Goal: Task Accomplishment & Management: Use online tool/utility

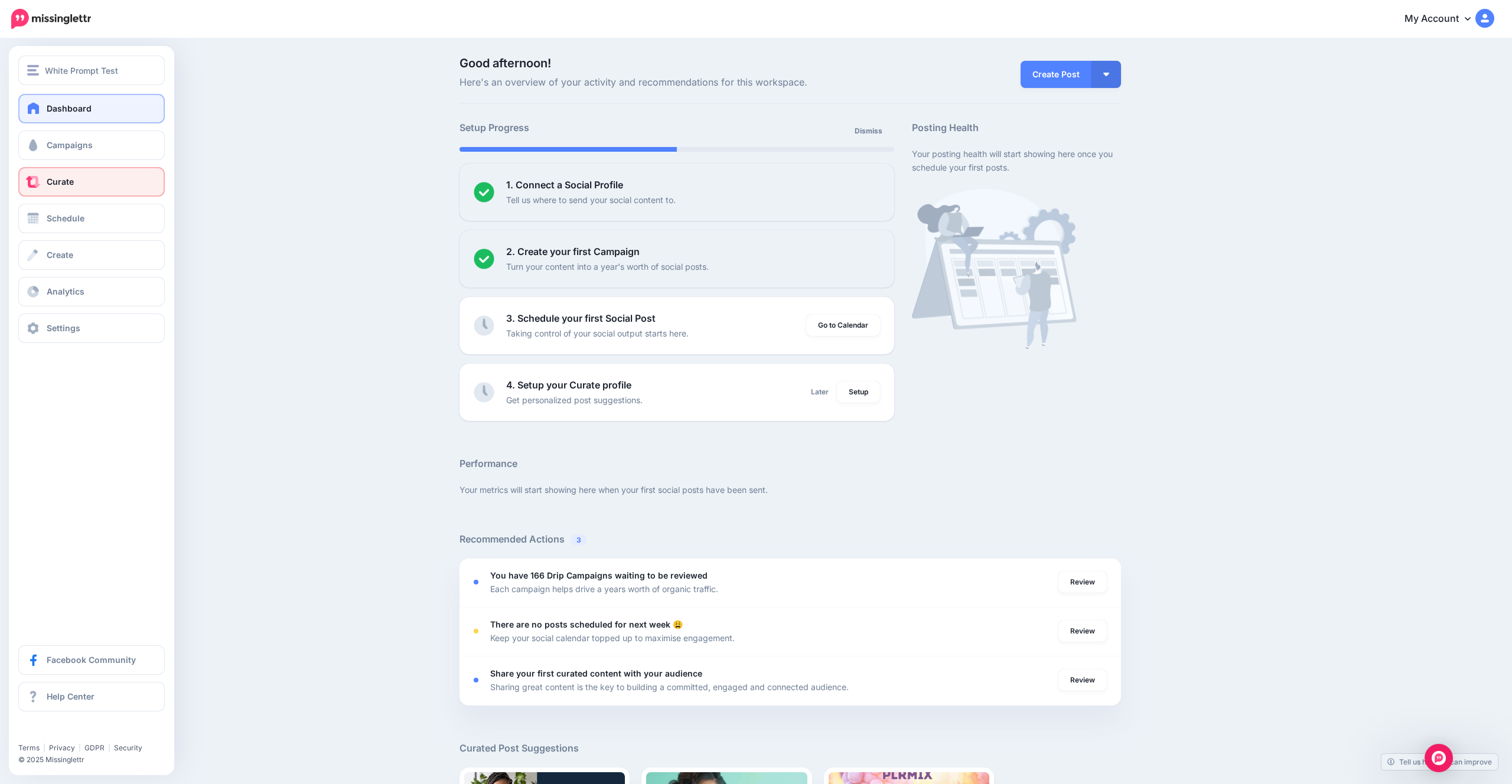
click at [105, 183] on link "Curate" at bounding box center [91, 181] width 146 height 29
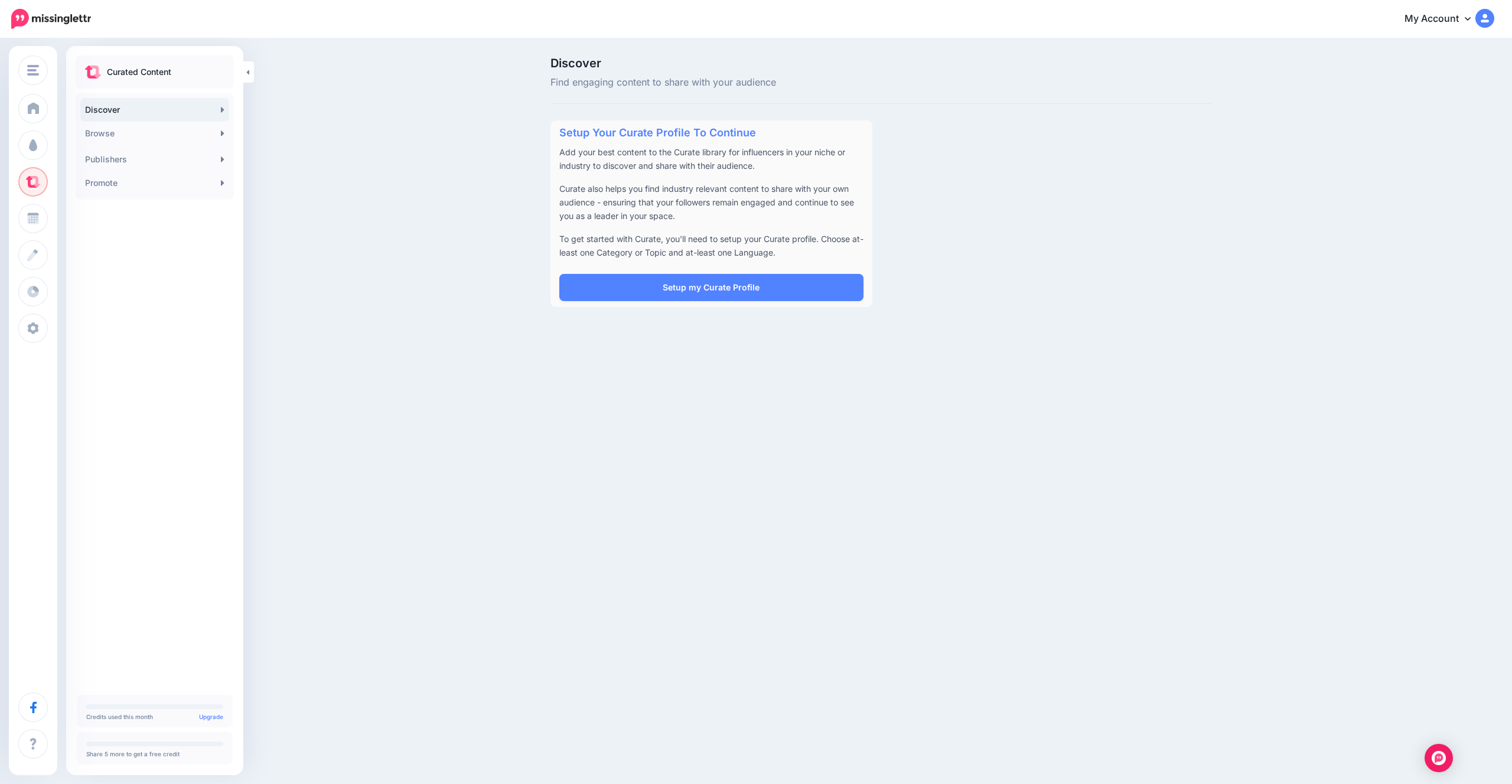
click at [571, 305] on div "Setup Your Curate Profile To Continue Add your best content to the Curate libra…" at bounding box center [710, 213] width 322 height 186
click at [589, 286] on link "Setup my Curate Profile" at bounding box center [711, 288] width 304 height 27
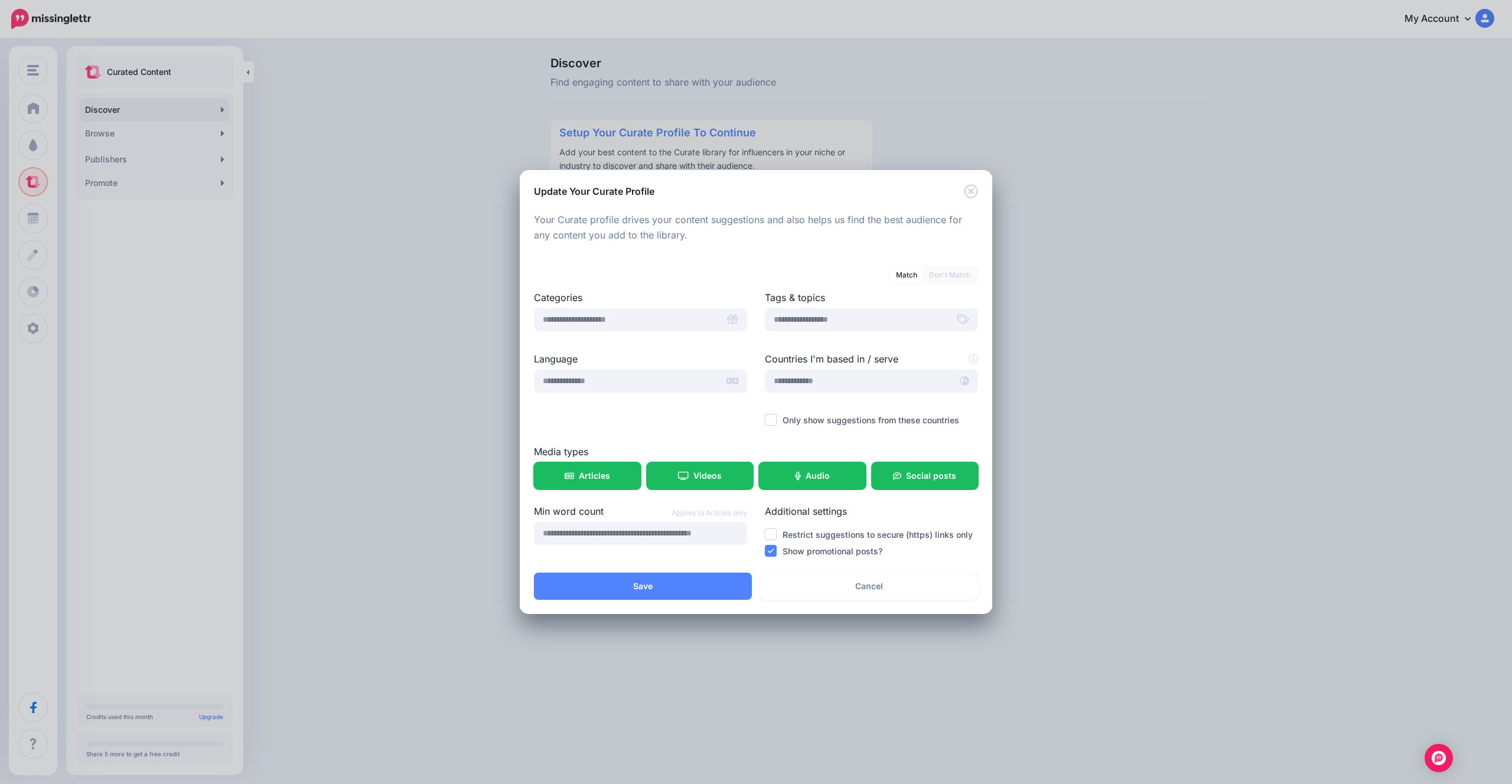
click at [416, 308] on div "Update Your Curate Profile Loading Your Curate profile drives your content sugg…" at bounding box center [756, 392] width 1512 height 784
click at [914, 589] on link "Cancel" at bounding box center [868, 586] width 218 height 27
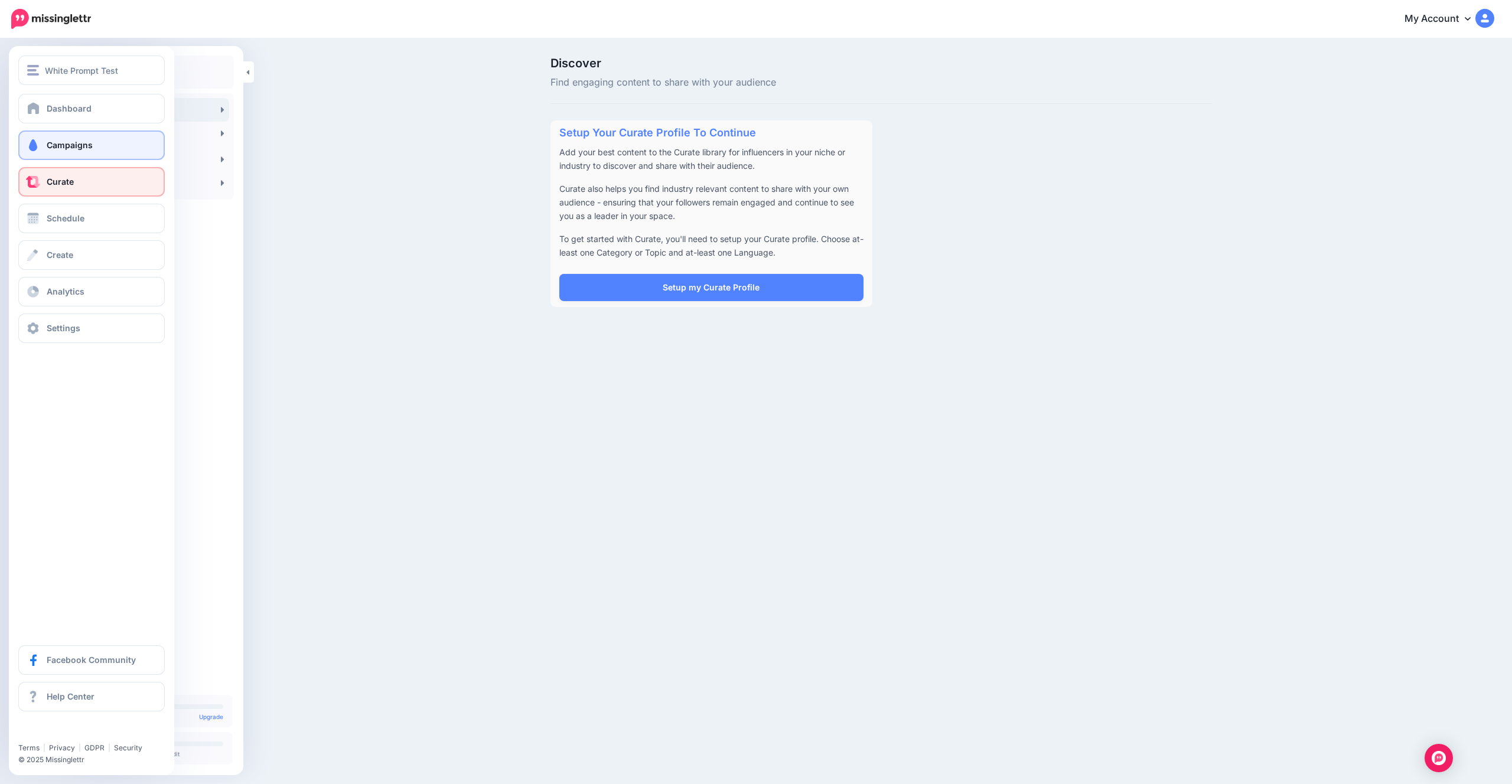
click at [41, 151] on link "Campaigns" at bounding box center [91, 145] width 146 height 29
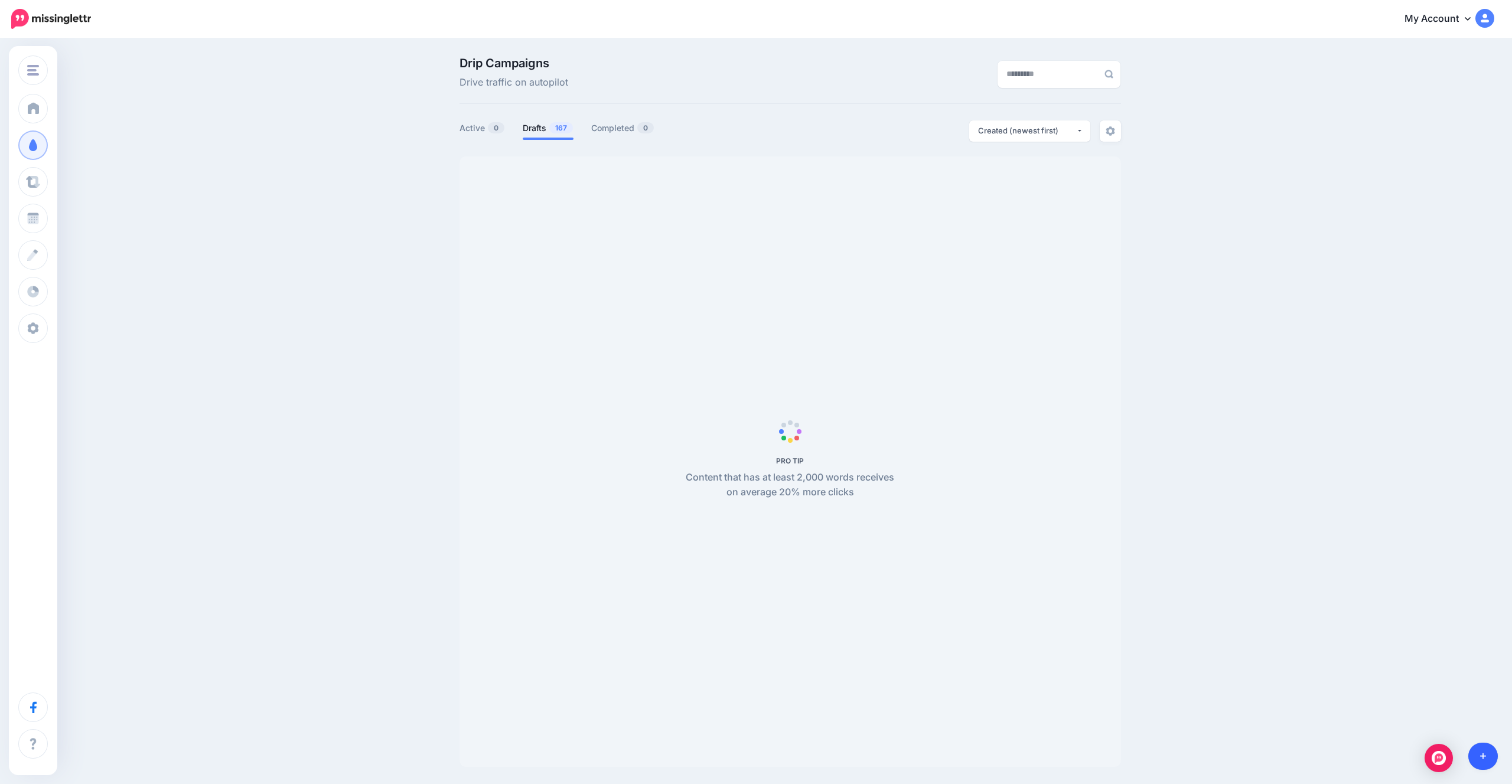
click at [1488, 750] on link at bounding box center [1483, 756] width 30 height 27
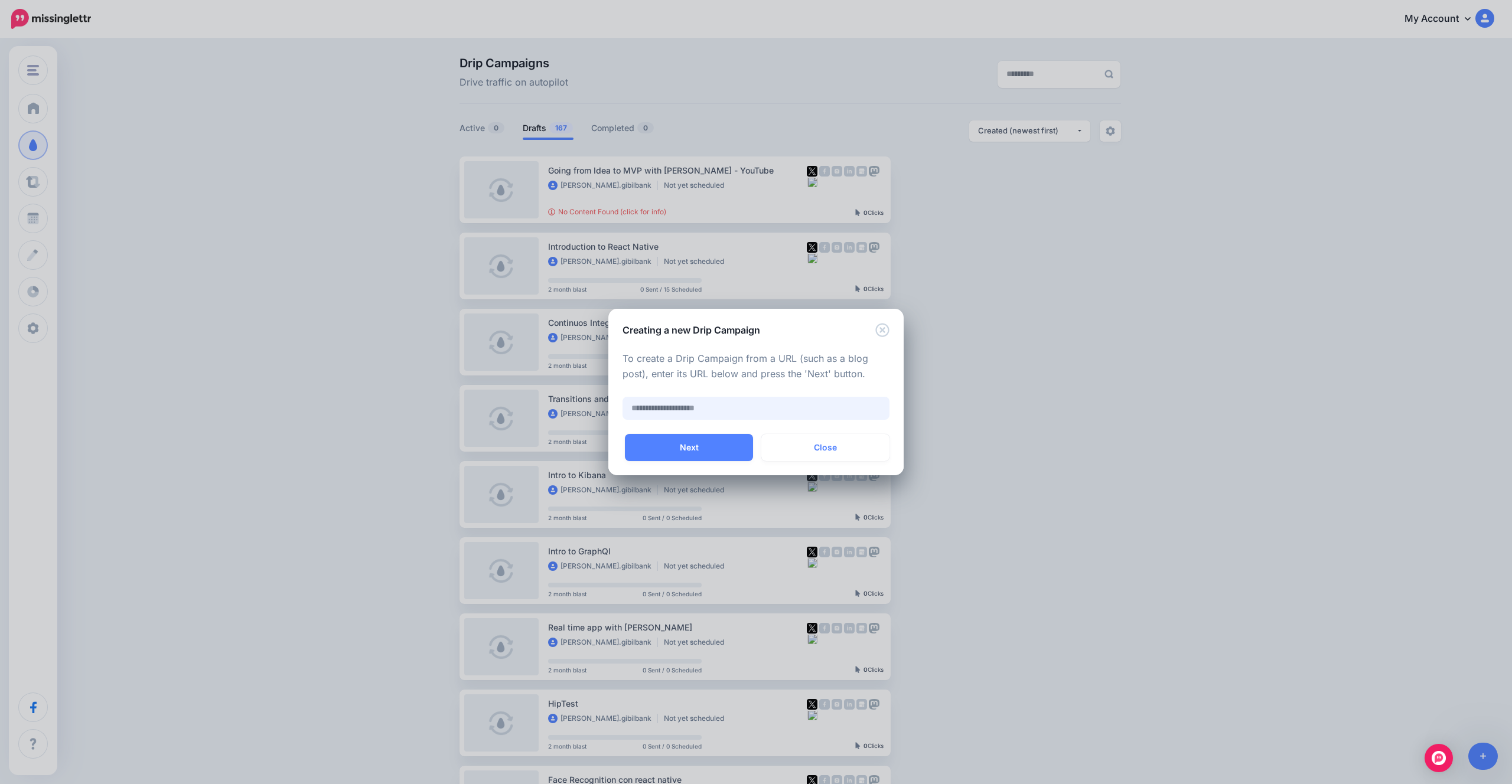
click at [757, 400] on input "text" at bounding box center [756, 409] width 267 height 23
type input "**********"
click at [702, 451] on button "Next" at bounding box center [688, 447] width 128 height 27
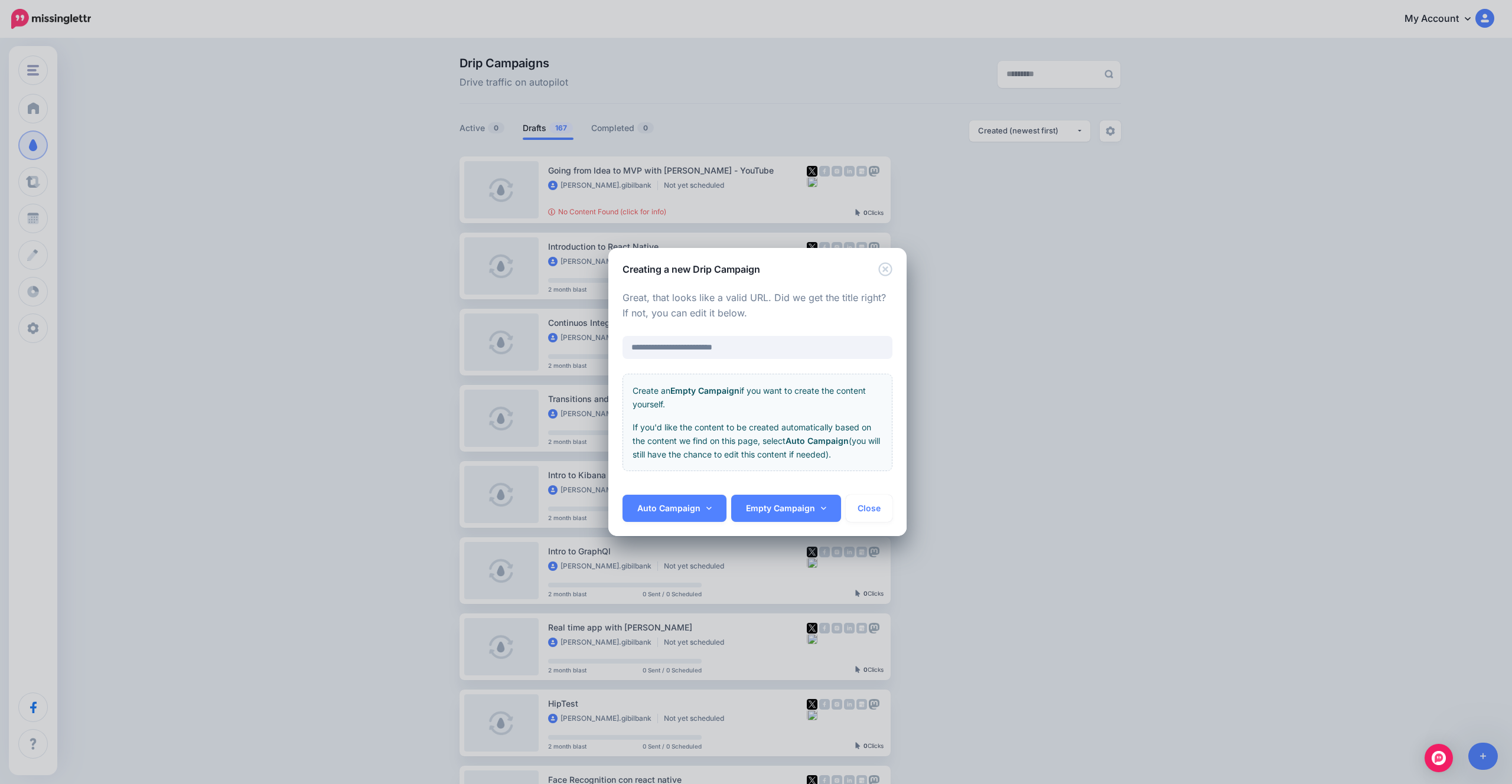
click at [725, 395] on p "Create an Empty Campaign if you want to create the content yourself." at bounding box center [757, 397] width 250 height 27
click at [822, 506] on icon at bounding box center [823, 508] width 5 height 8
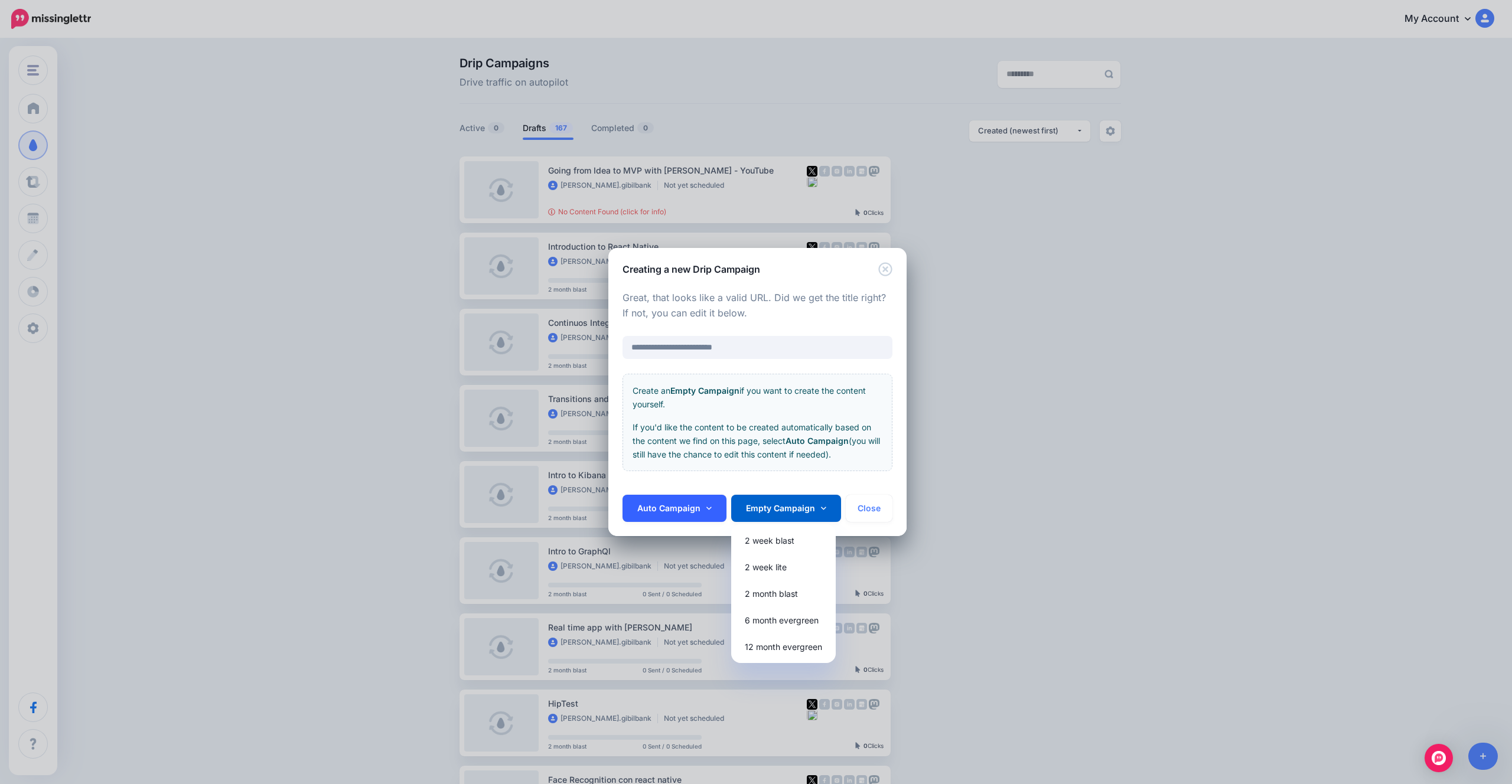
click at [701, 511] on link "Auto Campaign" at bounding box center [675, 508] width 104 height 27
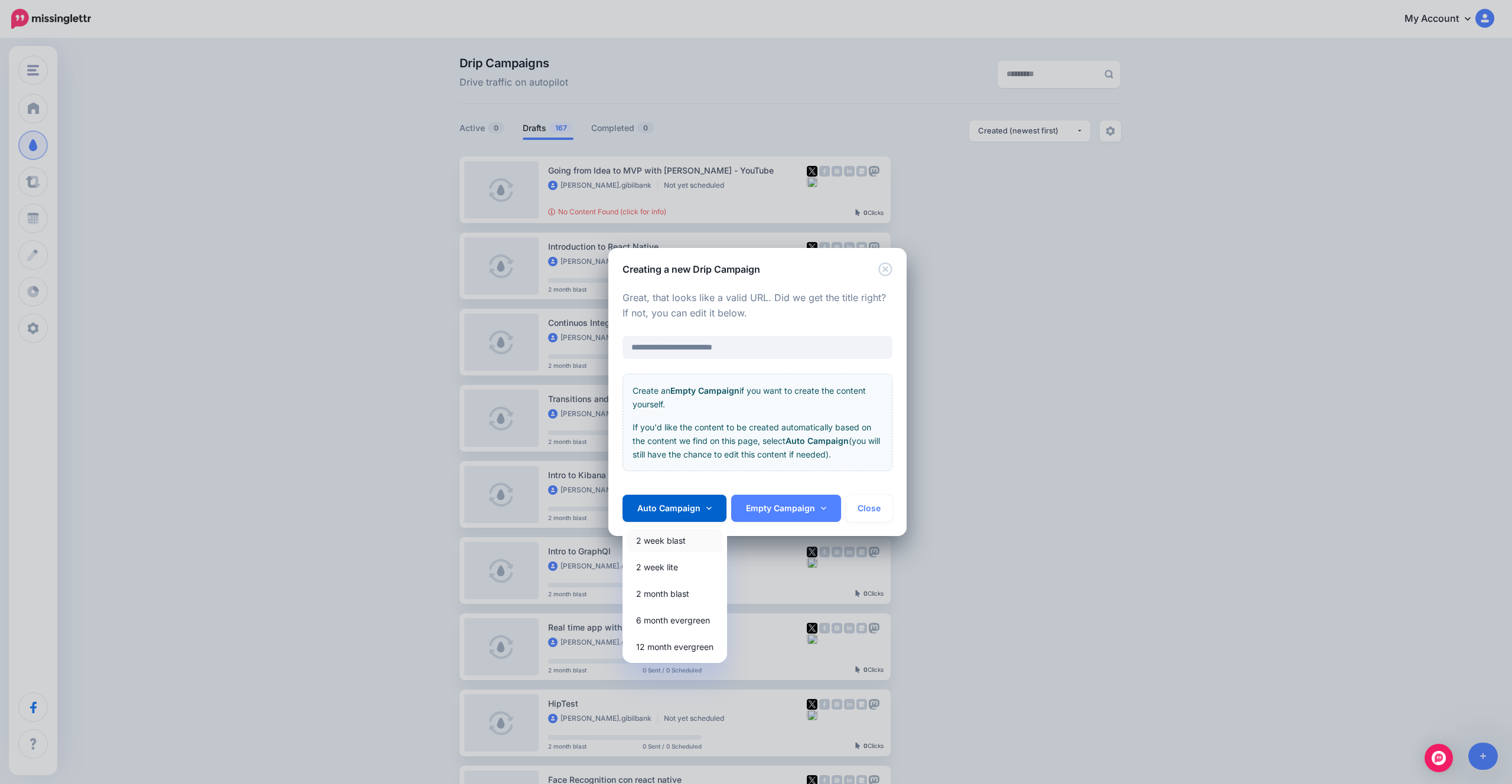
click at [695, 546] on link "2 week blast" at bounding box center [675, 541] width 95 height 23
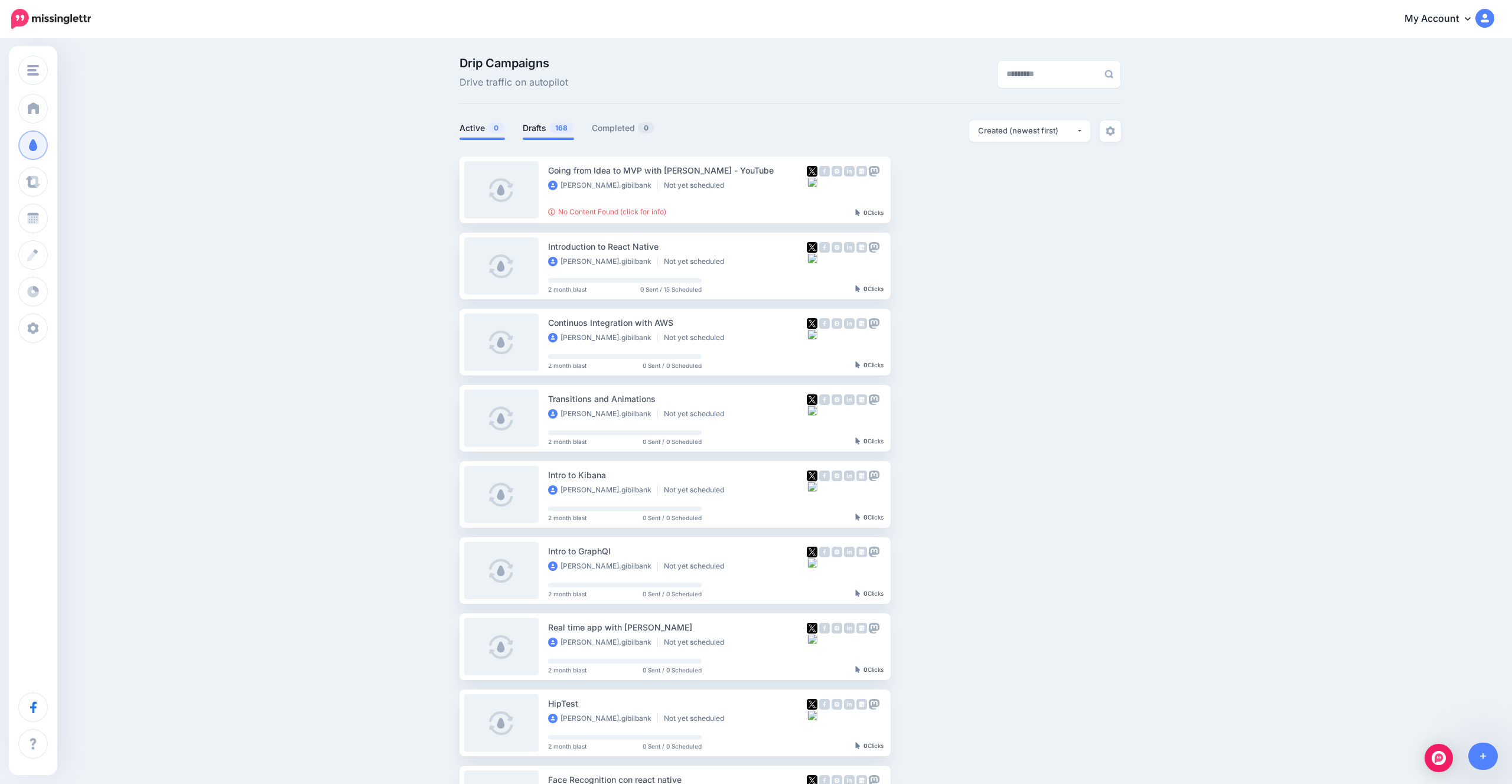
click at [499, 125] on span "0" at bounding box center [496, 127] width 17 height 11
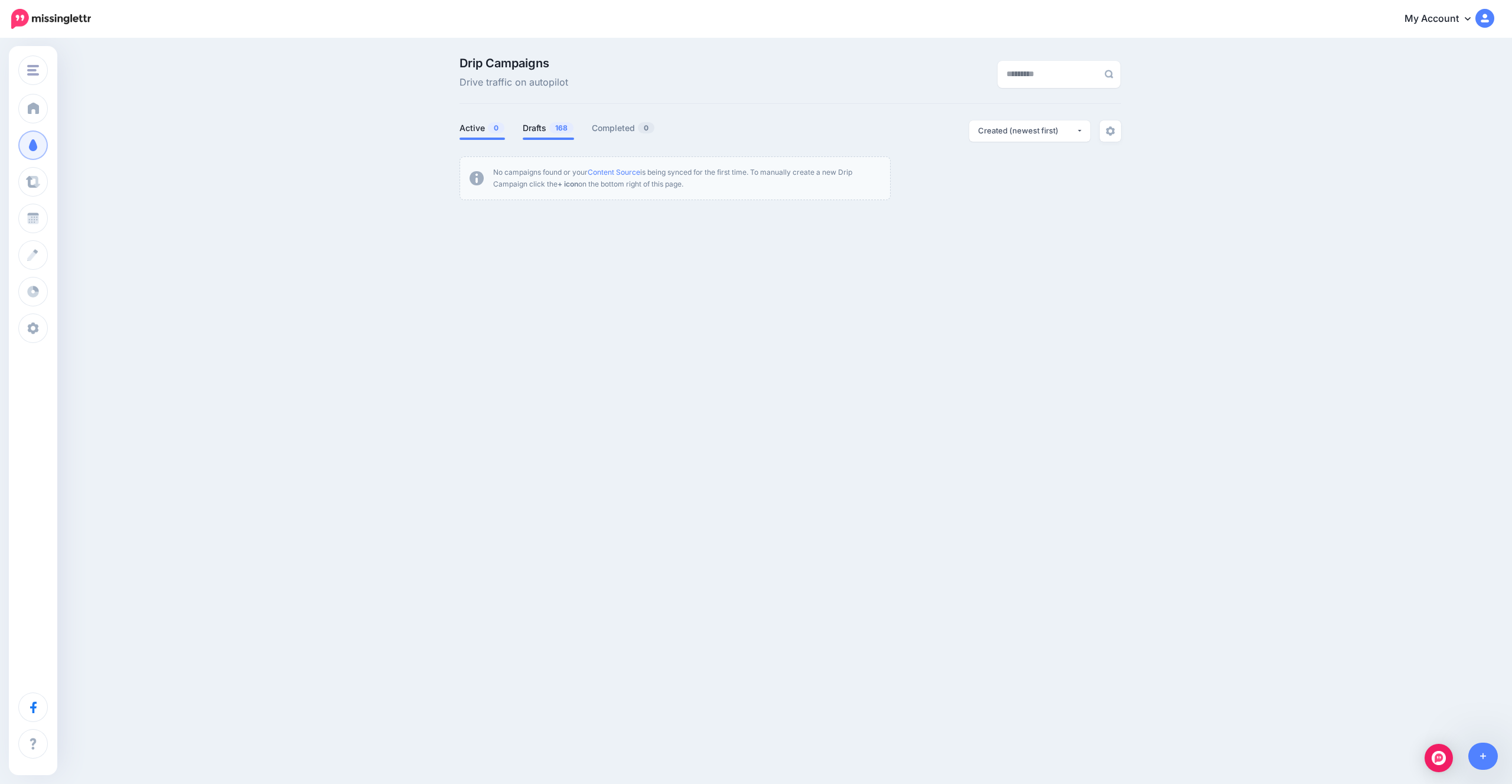
click at [561, 132] on span "168" at bounding box center [561, 127] width 24 height 11
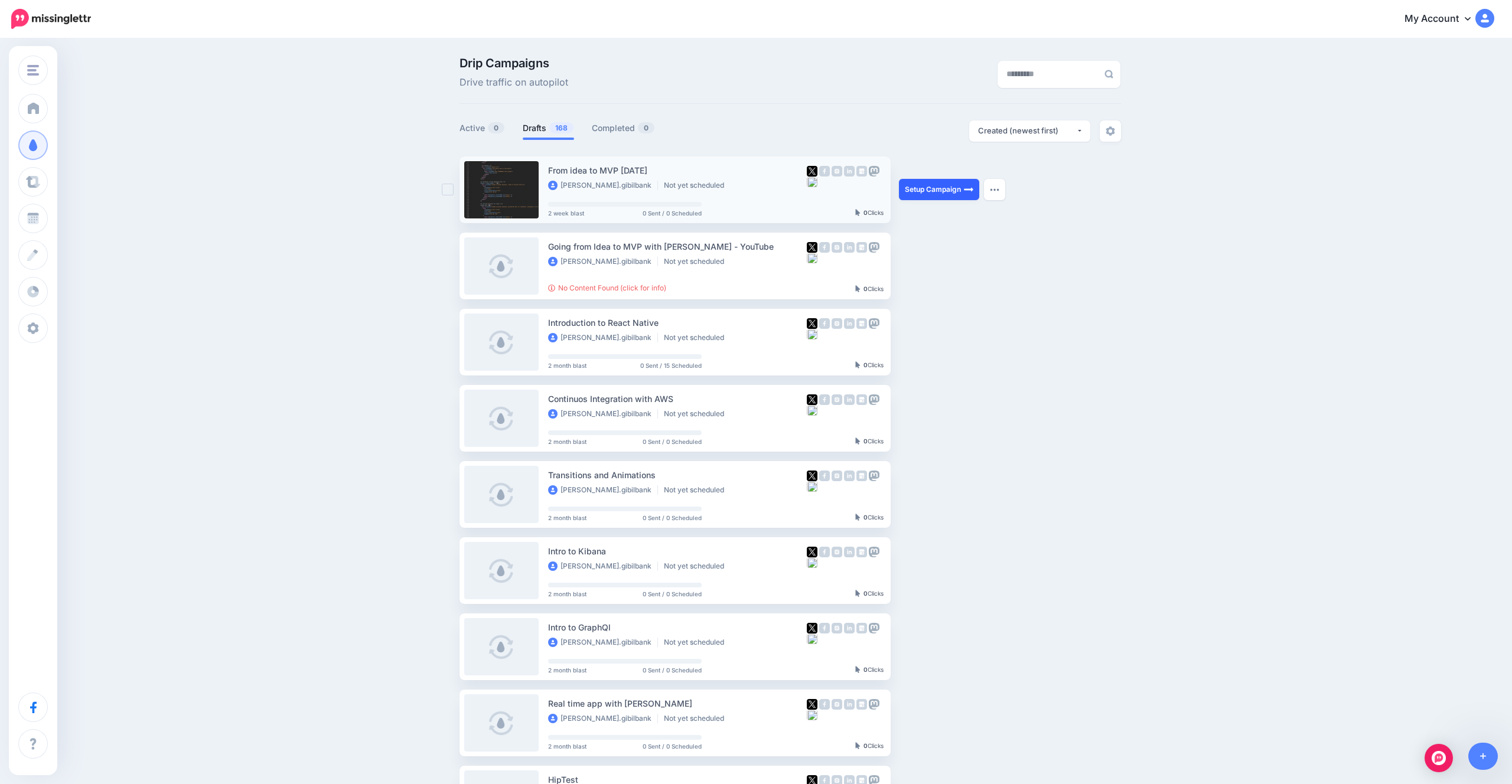
click at [946, 188] on link "Setup Campaign" at bounding box center [939, 189] width 80 height 21
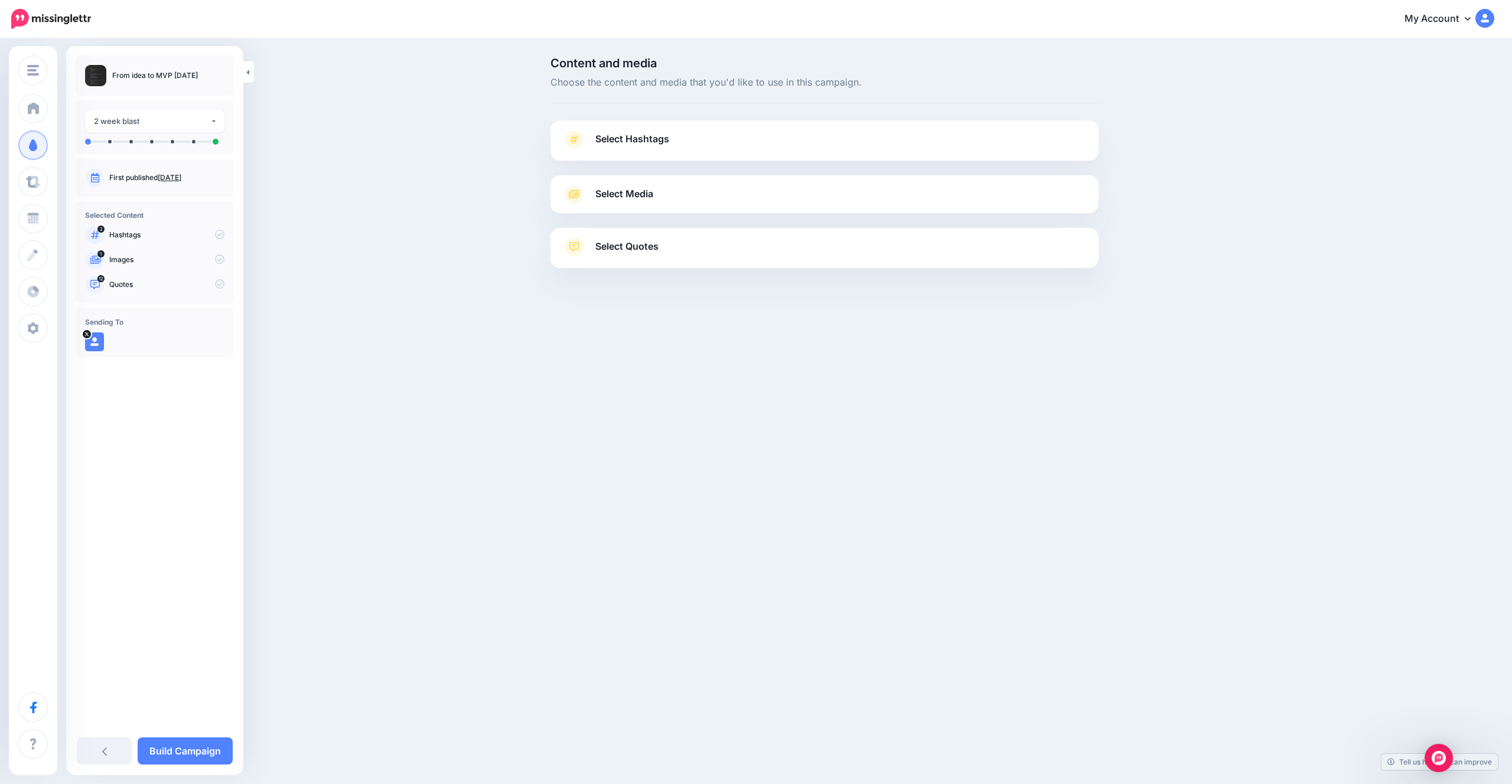
click at [688, 146] on link "Select Hashtags" at bounding box center [824, 145] width 524 height 31
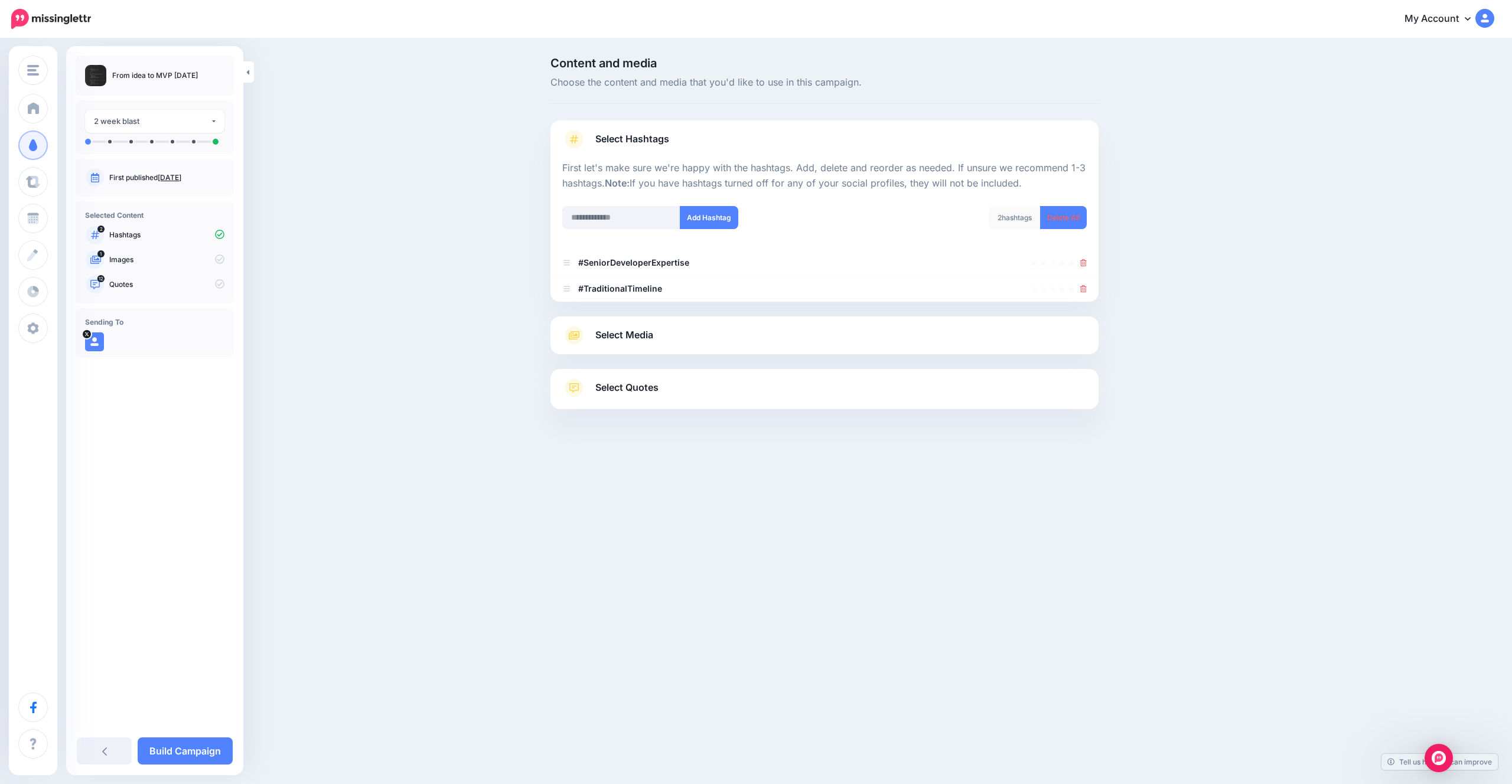
click at [682, 337] on link "Select Media" at bounding box center [824, 335] width 524 height 19
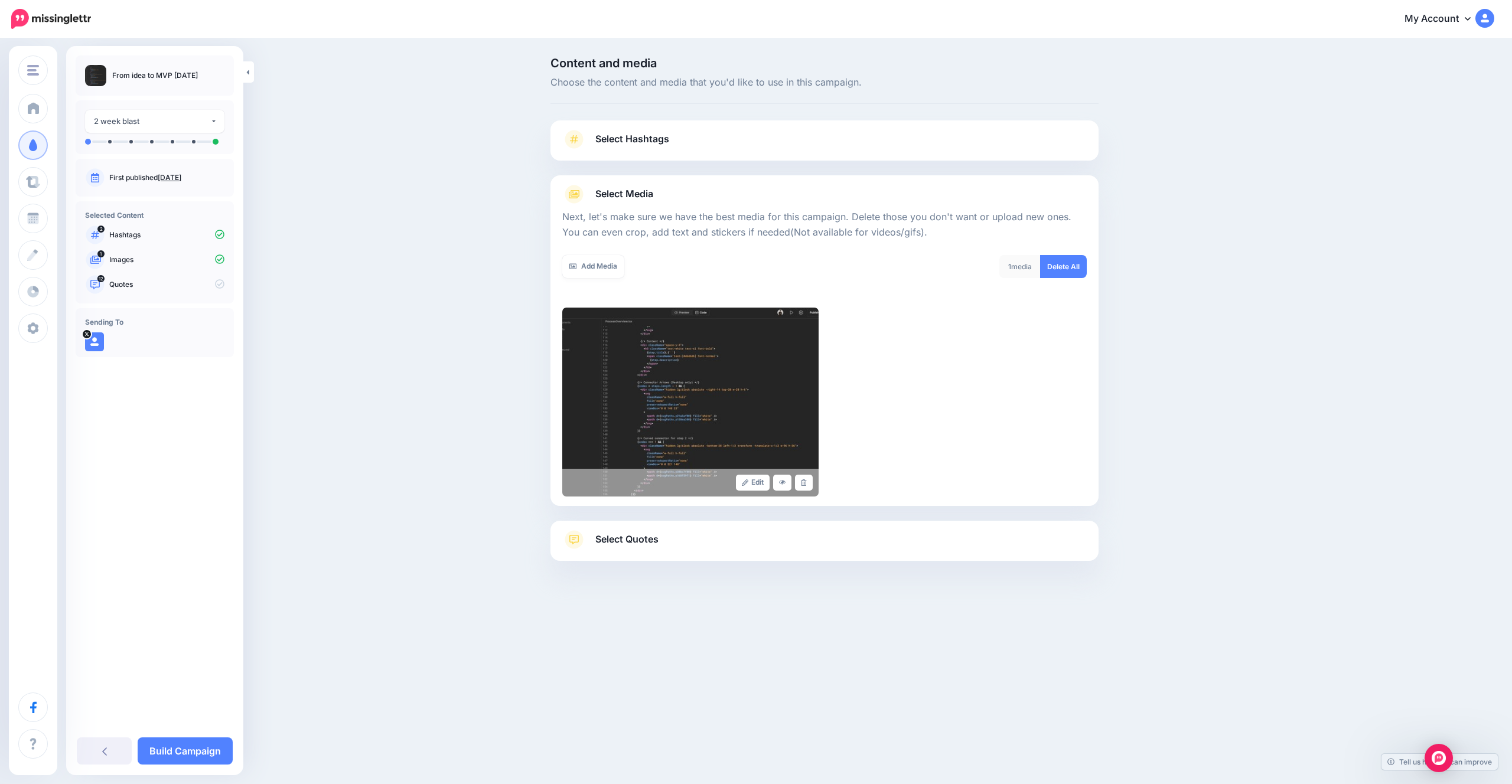
click at [673, 530] on link "Select Quotes" at bounding box center [824, 545] width 524 height 31
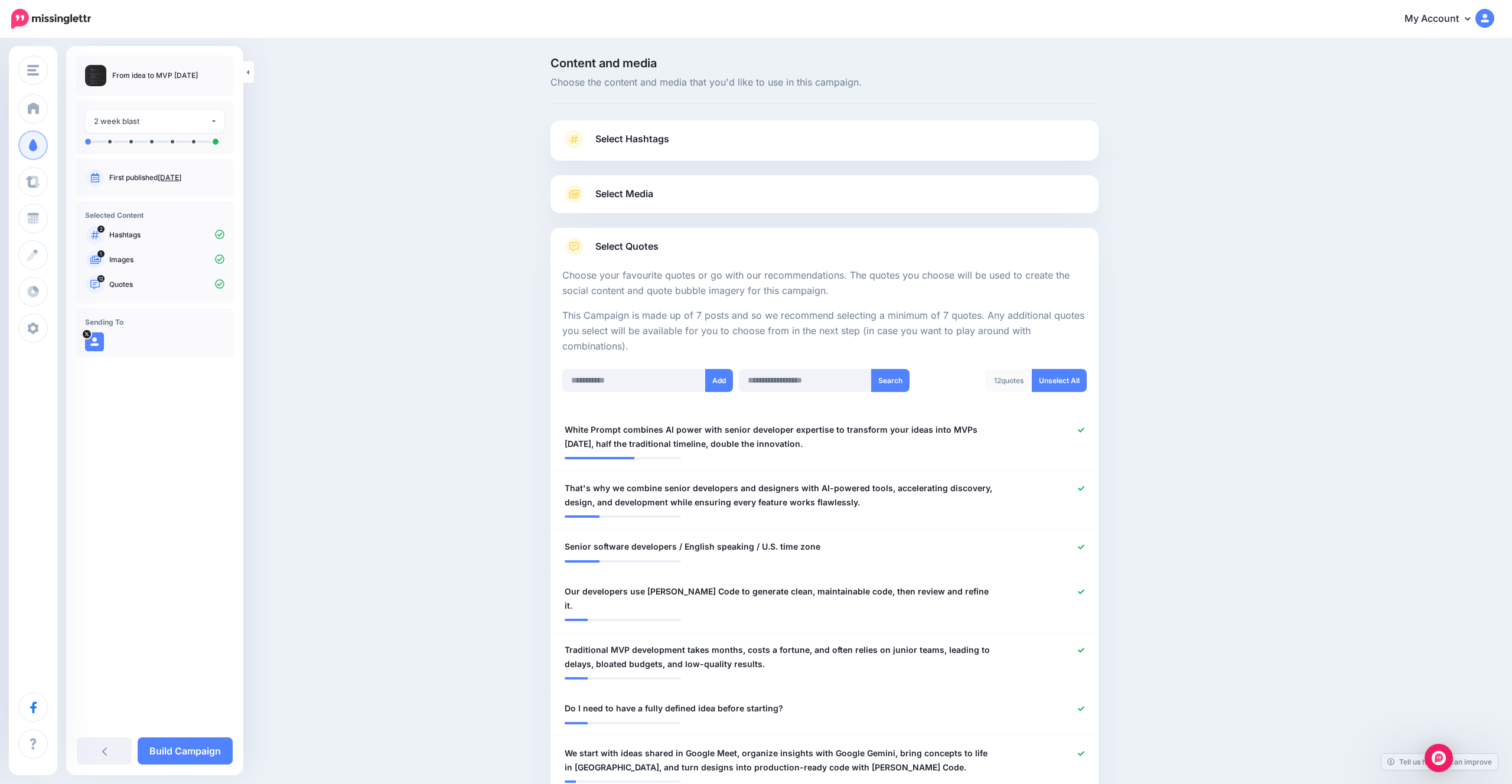
click at [613, 140] on span "Select Hashtags" at bounding box center [632, 139] width 74 height 16
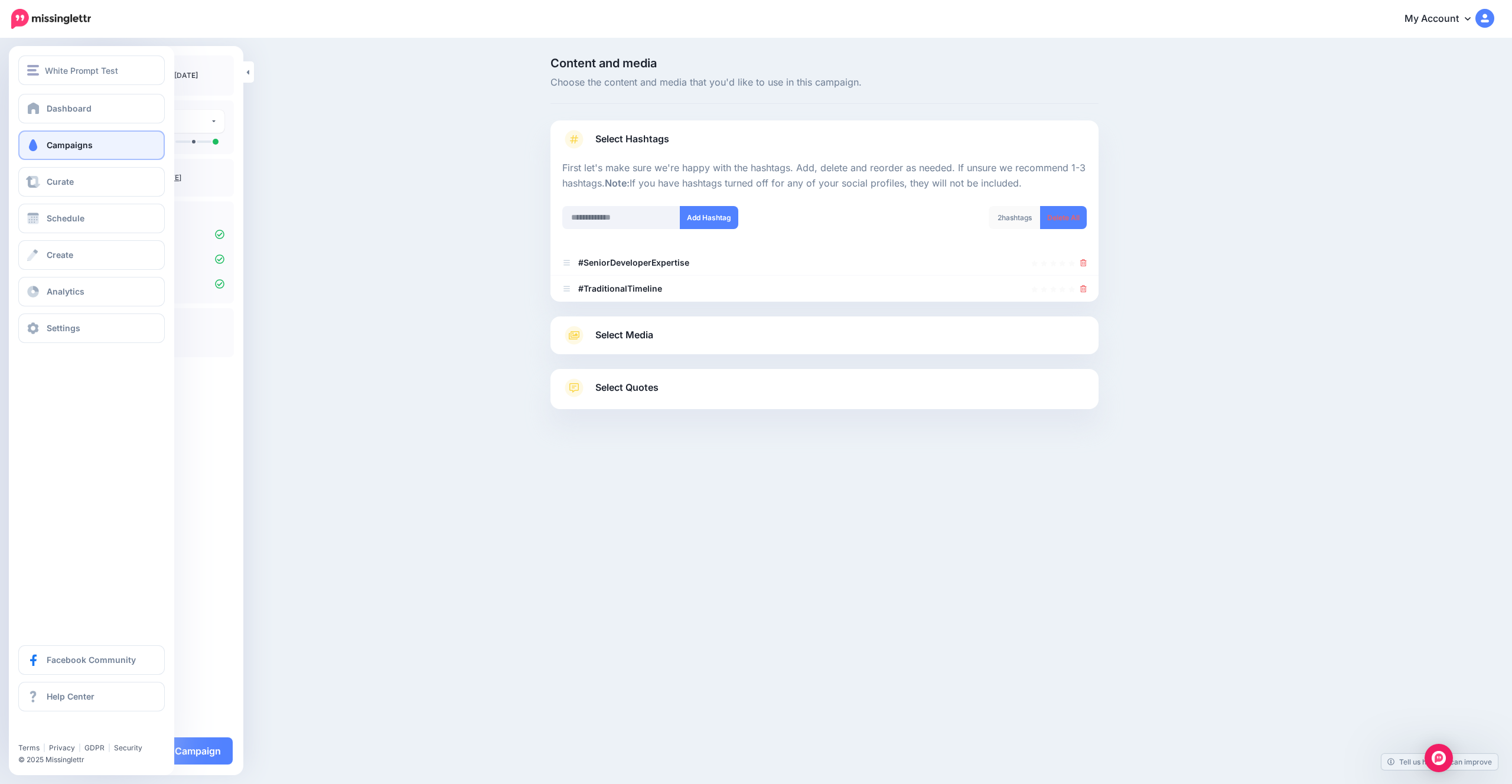
click at [84, 142] on span "Campaigns" at bounding box center [69, 145] width 46 height 10
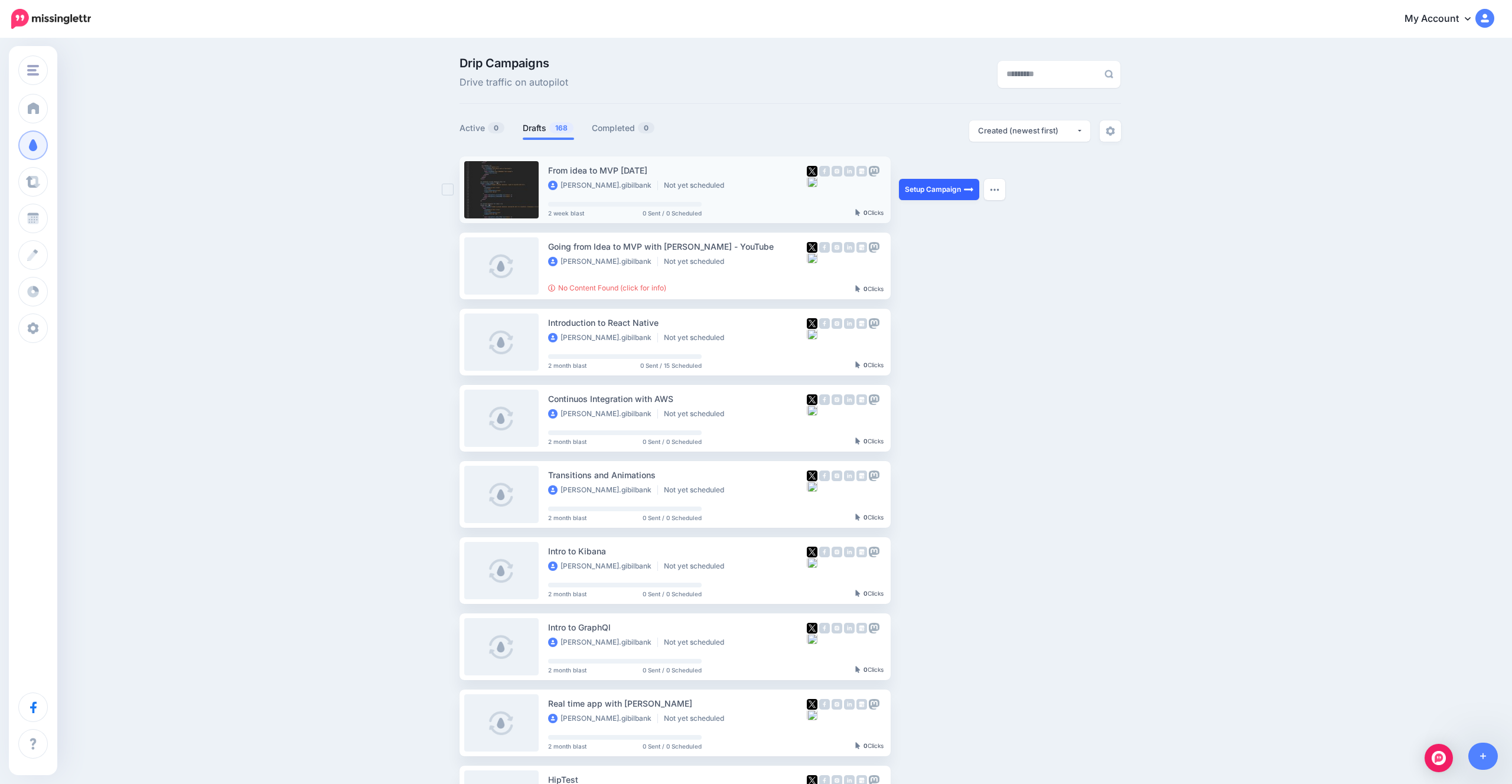
click at [962, 190] on link "Setup Campaign" at bounding box center [939, 189] width 80 height 21
click at [946, 186] on link "Setup Campaign" at bounding box center [939, 189] width 80 height 21
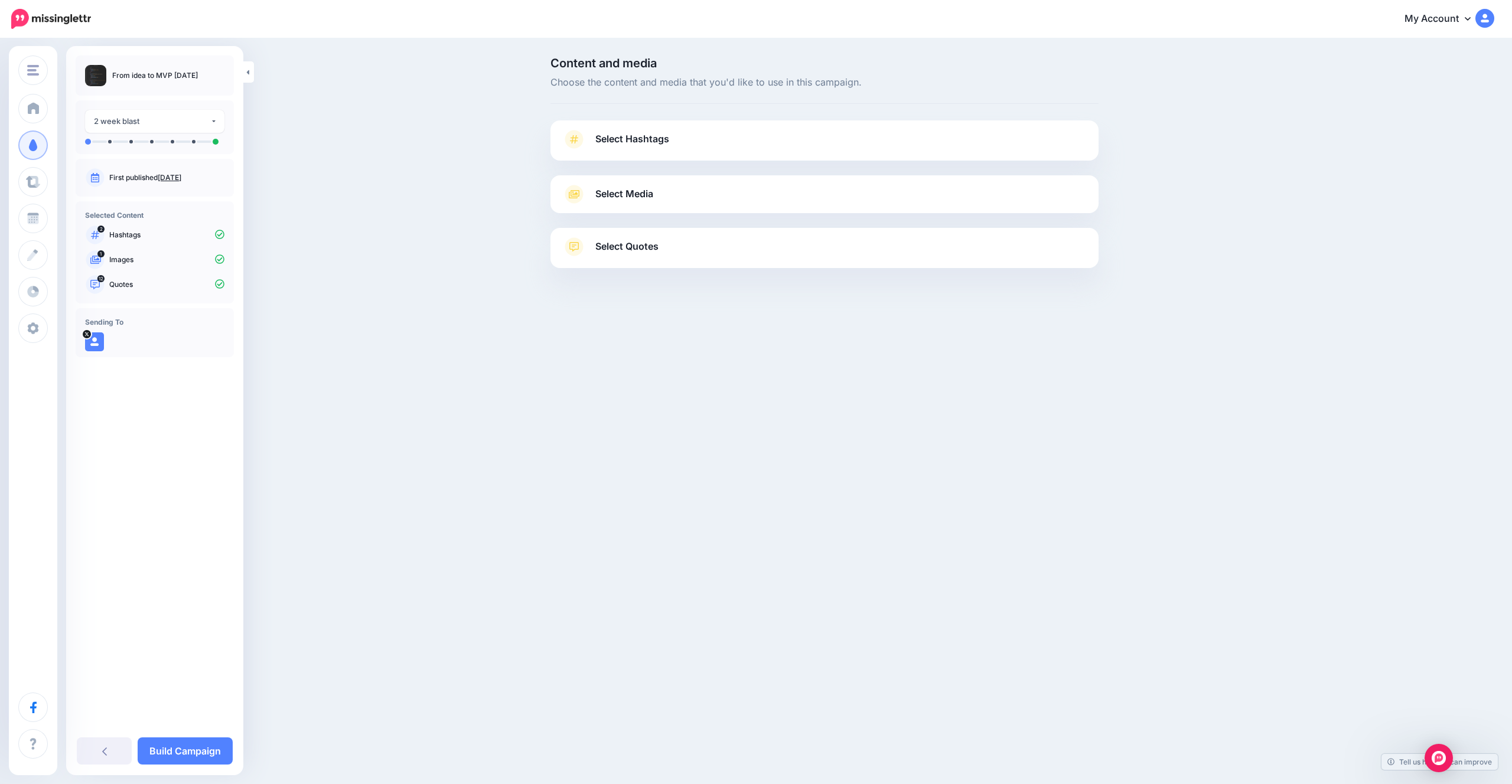
click at [641, 239] on span "Select Quotes" at bounding box center [627, 246] width 64 height 16
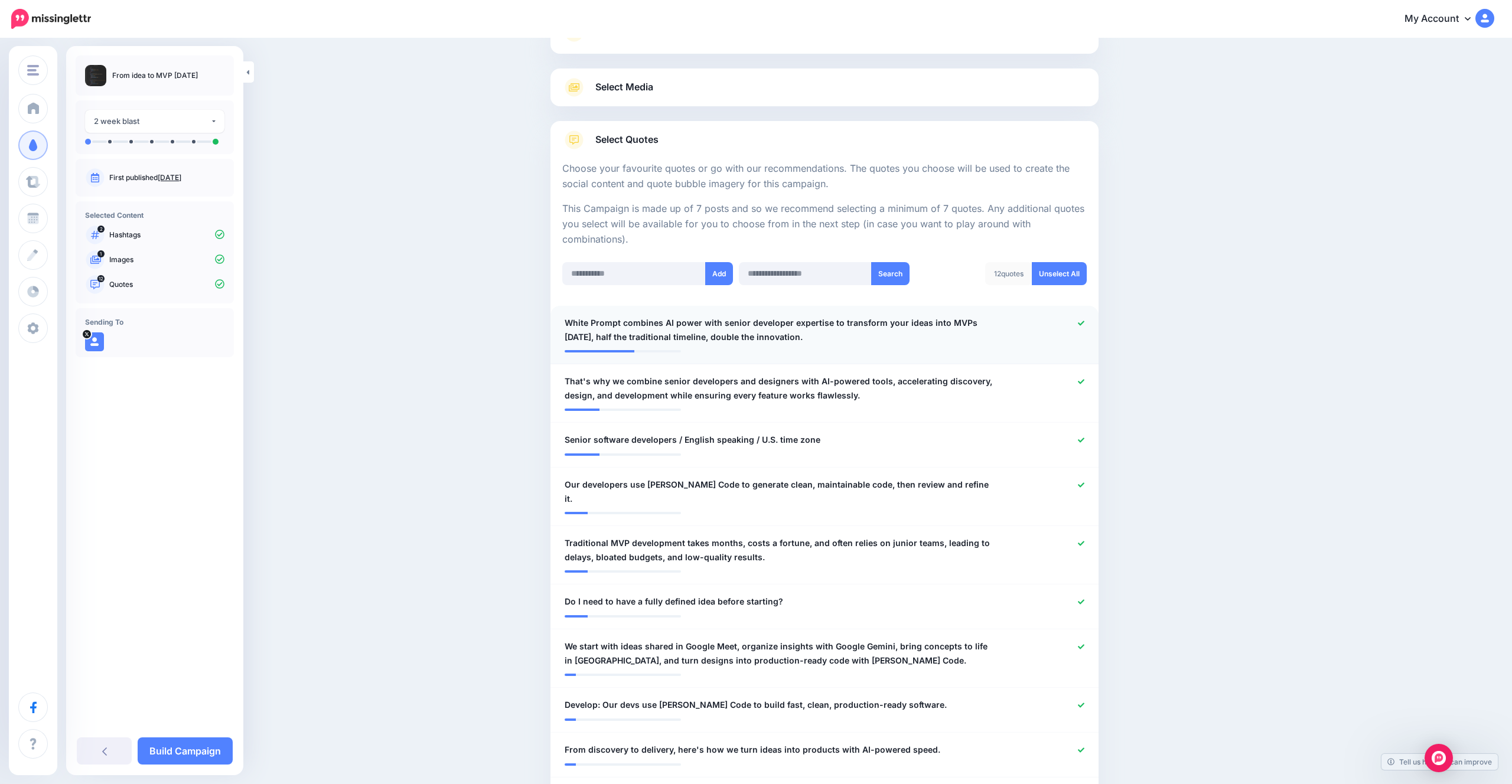
scroll to position [114, 0]
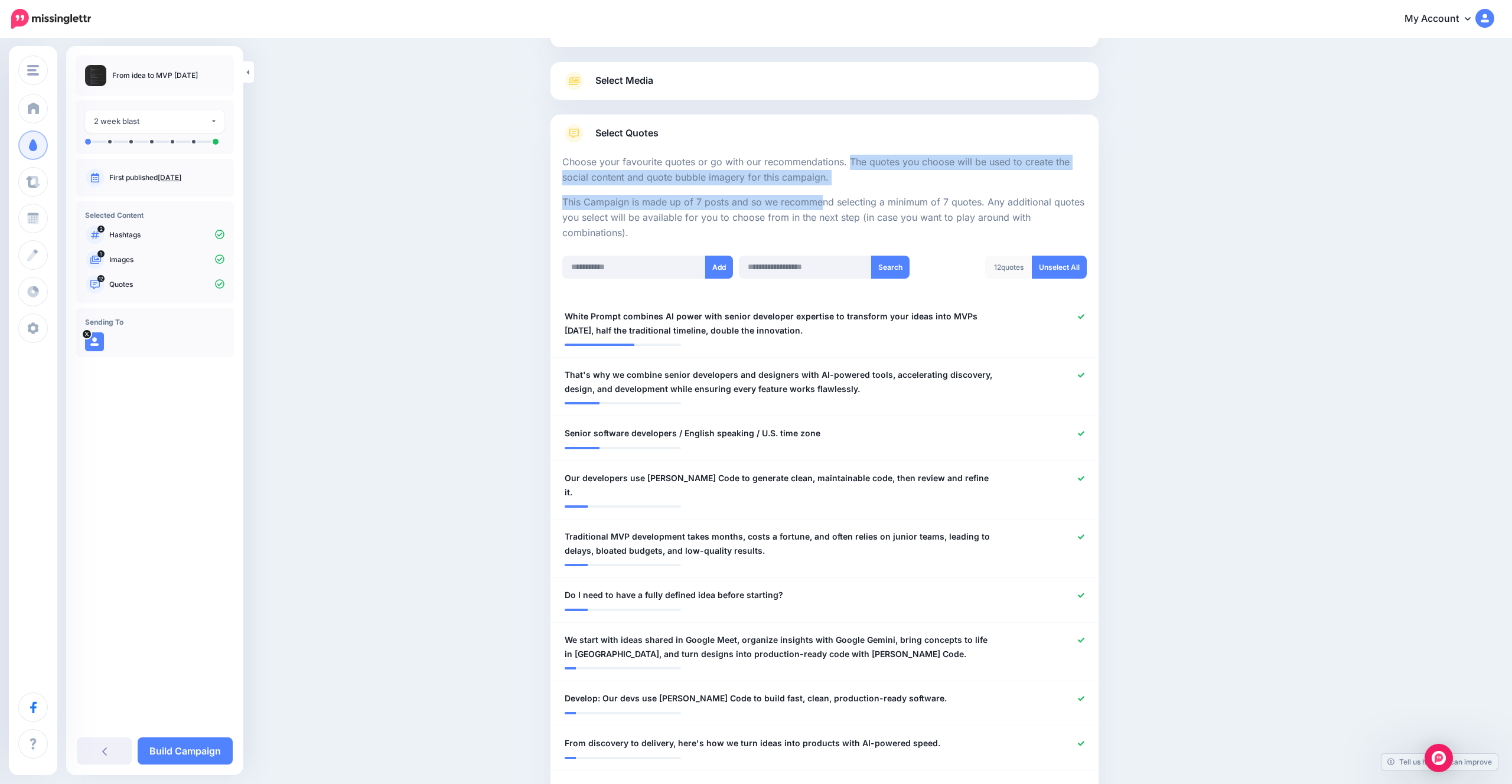
drag, startPoint x: 780, startPoint y: 155, endPoint x: 751, endPoint y: 204, distance: 56.9
click at [751, 204] on p "This Campaign is made up of 7 posts and so we recommend selecting a minimum of …" at bounding box center [824, 217] width 524 height 46
drag, startPoint x: 716, startPoint y: 200, endPoint x: 723, endPoint y: 148, distance: 52.5
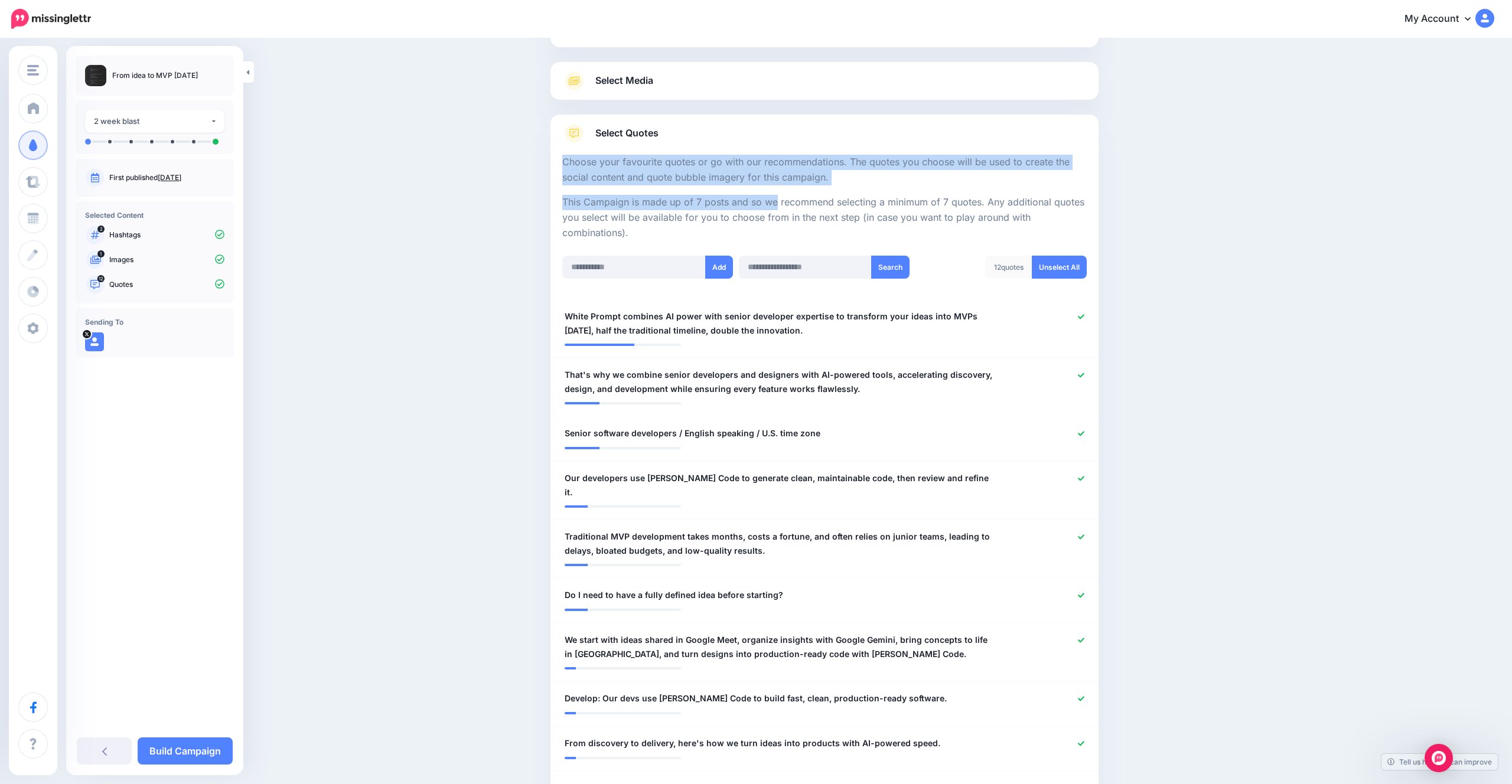
click at [723, 148] on link "Select Quotes" at bounding box center [824, 139] width 524 height 31
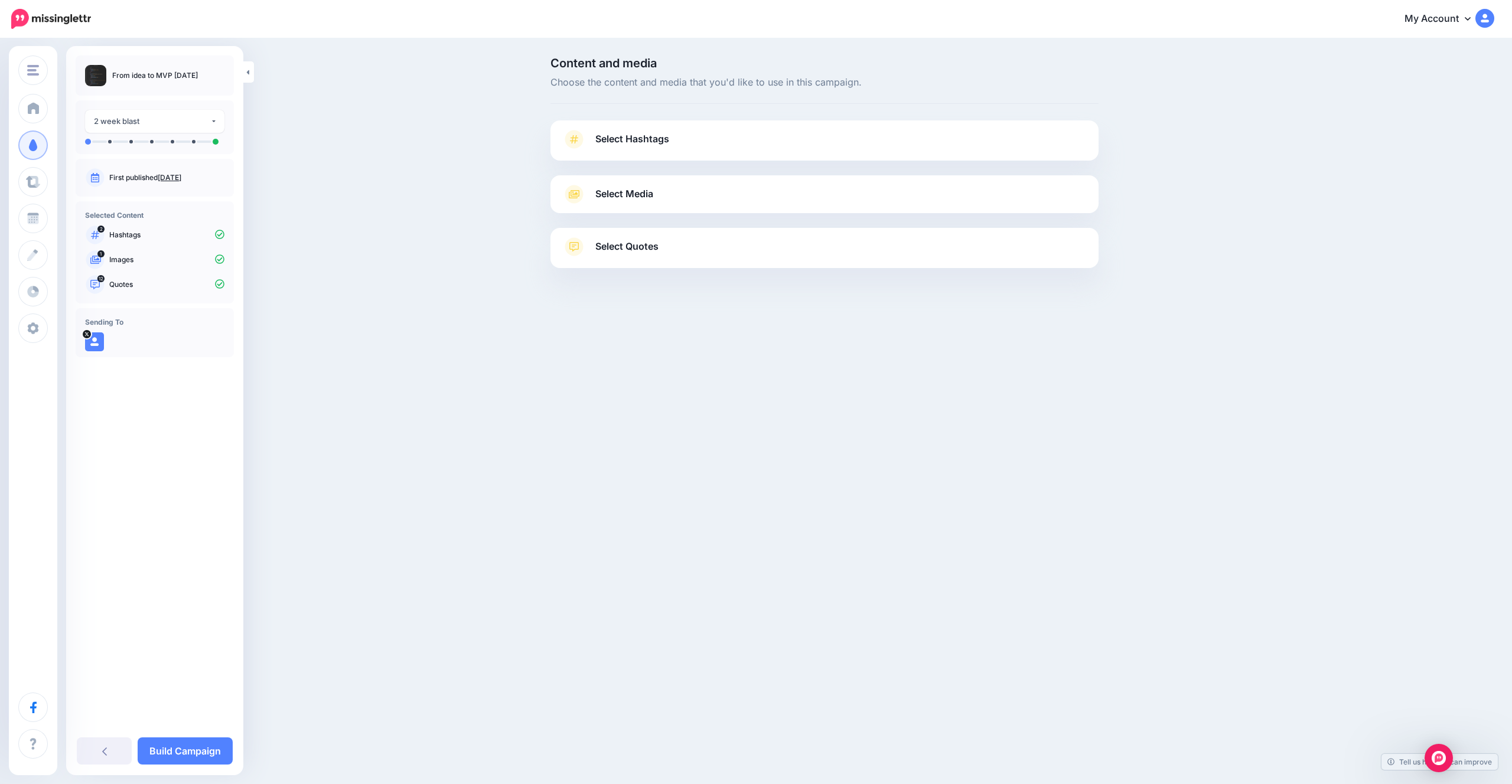
scroll to position [0, 0]
drag, startPoint x: 722, startPoint y: 150, endPoint x: 715, endPoint y: 227, distance: 77.3
click at [719, 162] on div "Select Hashtags First let's make sure we're happy with the hashtags. Add, delet…" at bounding box center [824, 194] width 548 height 148
click at [715, 227] on div at bounding box center [824, 221] width 548 height 15
click at [713, 252] on link "Select Quotes" at bounding box center [824, 252] width 524 height 31
